Goal: Information Seeking & Learning: Learn about a topic

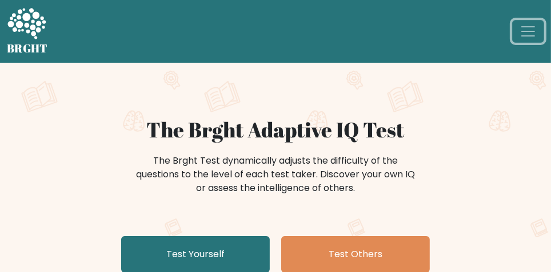
click at [534, 34] on span "Toggle navigation" at bounding box center [527, 31] width 17 height 17
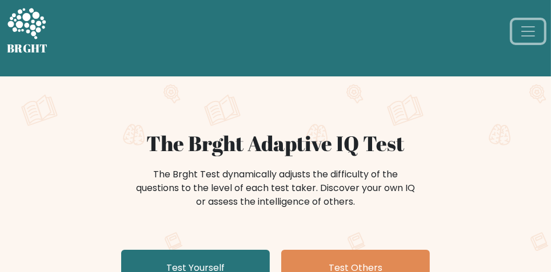
click at [530, 23] on span "Toggle navigation" at bounding box center [527, 31] width 17 height 17
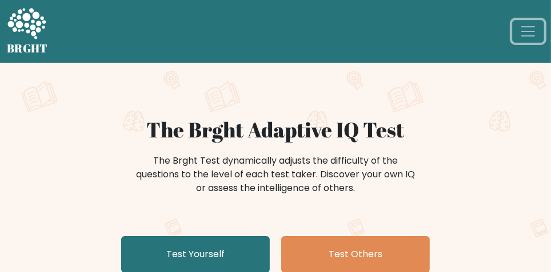
click at [522, 39] on span "Toggle navigation" at bounding box center [527, 31] width 17 height 17
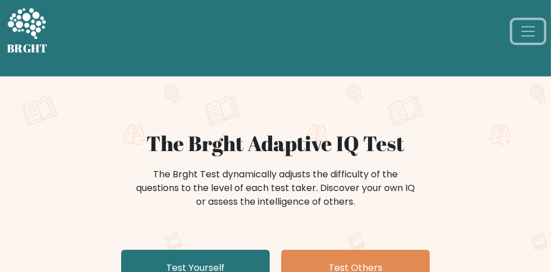
click at [530, 30] on span "Toggle navigation" at bounding box center [527, 31] width 17 height 17
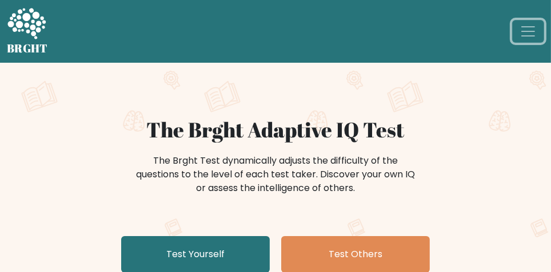
click at [525, 35] on span "Toggle navigation" at bounding box center [527, 31] width 17 height 17
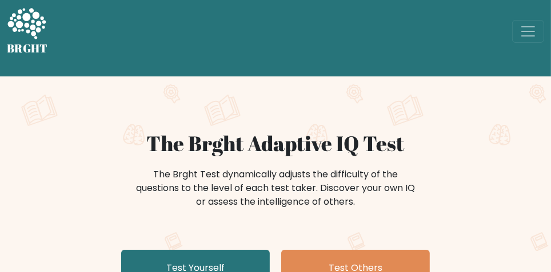
click at [25, 31] on icon at bounding box center [26, 24] width 39 height 34
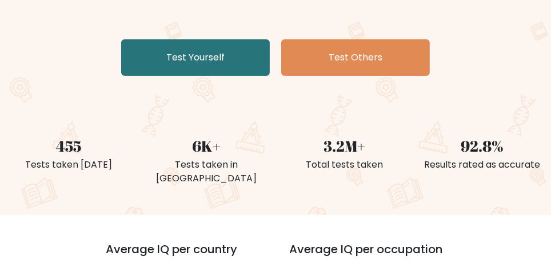
scroll to position [198, 0]
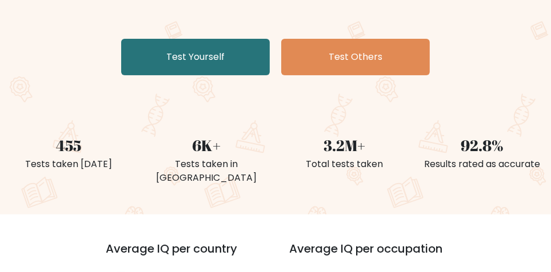
click at [58, 150] on div "455" at bounding box center [69, 146] width 124 height 23
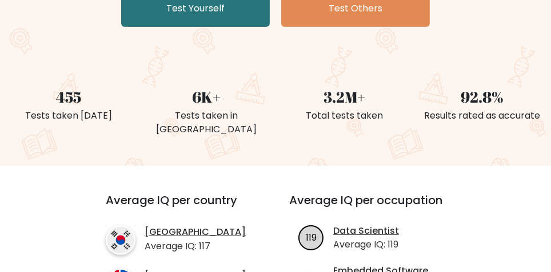
click at [511, 110] on div "Results rated as accurate" at bounding box center [482, 116] width 124 height 14
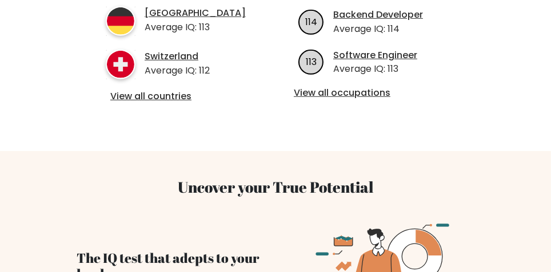
scroll to position [0, 0]
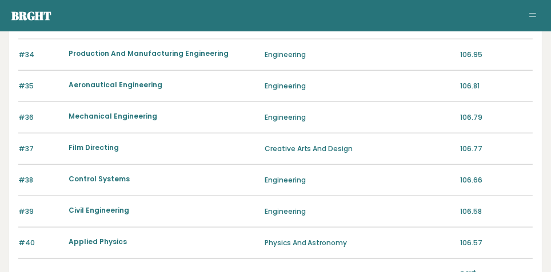
scroll to position [1212, 0]
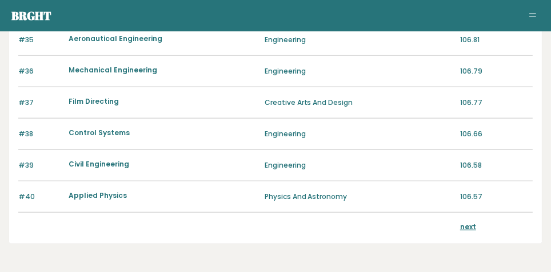
click at [469, 224] on link "next" at bounding box center [468, 227] width 16 height 10
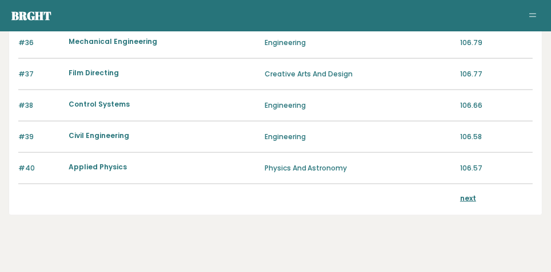
scroll to position [1247, 0]
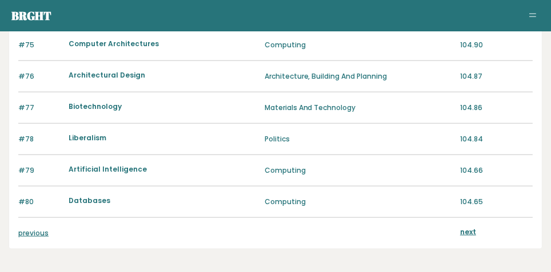
scroll to position [1212, 0]
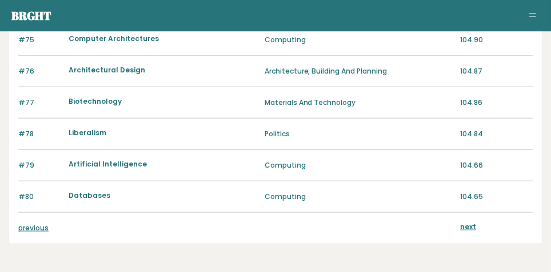
click at [476, 230] on div "previous next" at bounding box center [275, 228] width 514 height 31
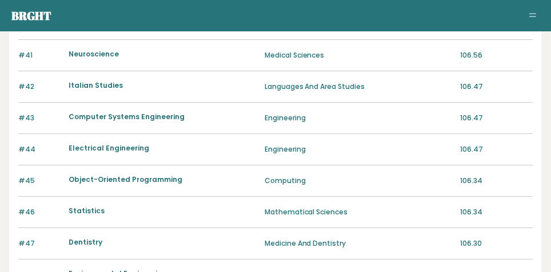
scroll to position [0, 0]
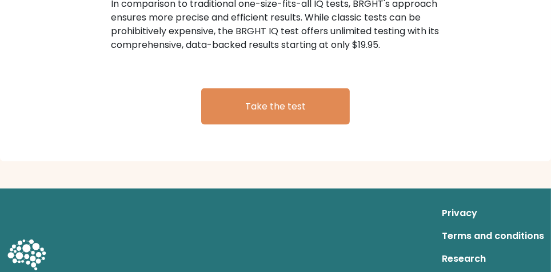
scroll to position [1793, 0]
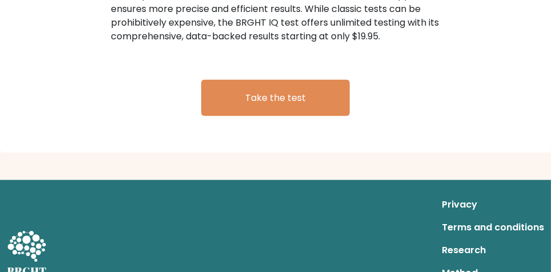
click at [458, 240] on link "Research" at bounding box center [493, 251] width 102 height 23
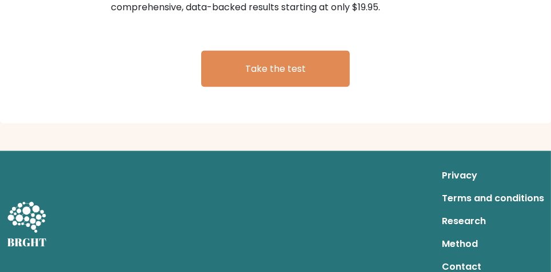
scroll to position [1828, 0]
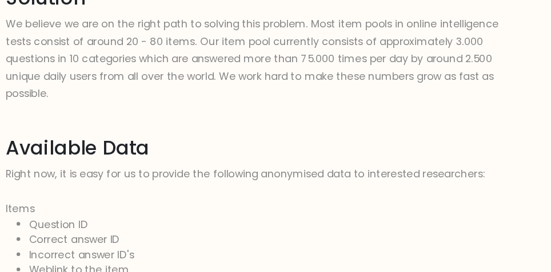
scroll to position [400, 0]
